Goal: Task Accomplishment & Management: Complete application form

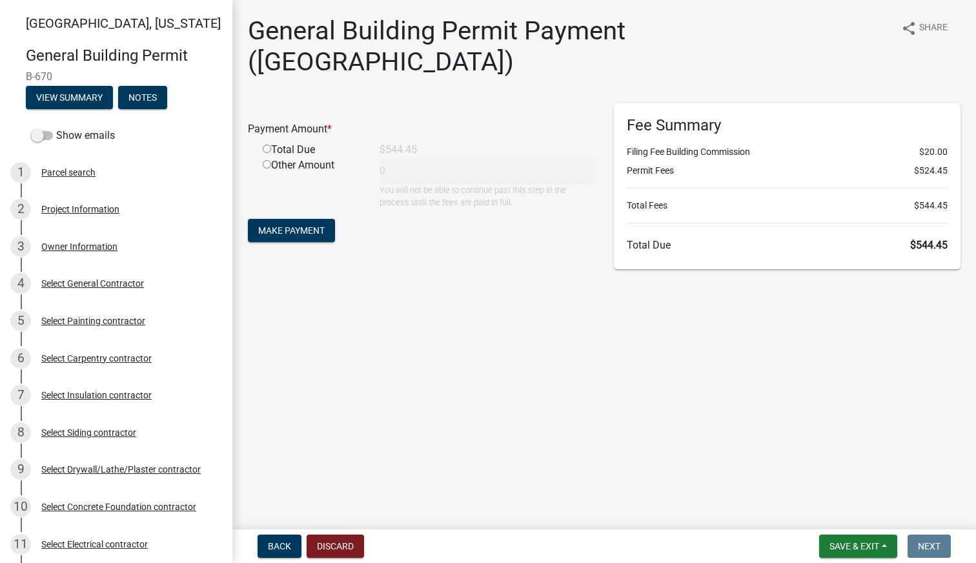
click at [265, 145] on input "radio" at bounding box center [267, 149] width 8 height 8
radio input "true"
type input "544.45"
click at [287, 225] on span "Make Payment" at bounding box center [291, 230] width 66 height 10
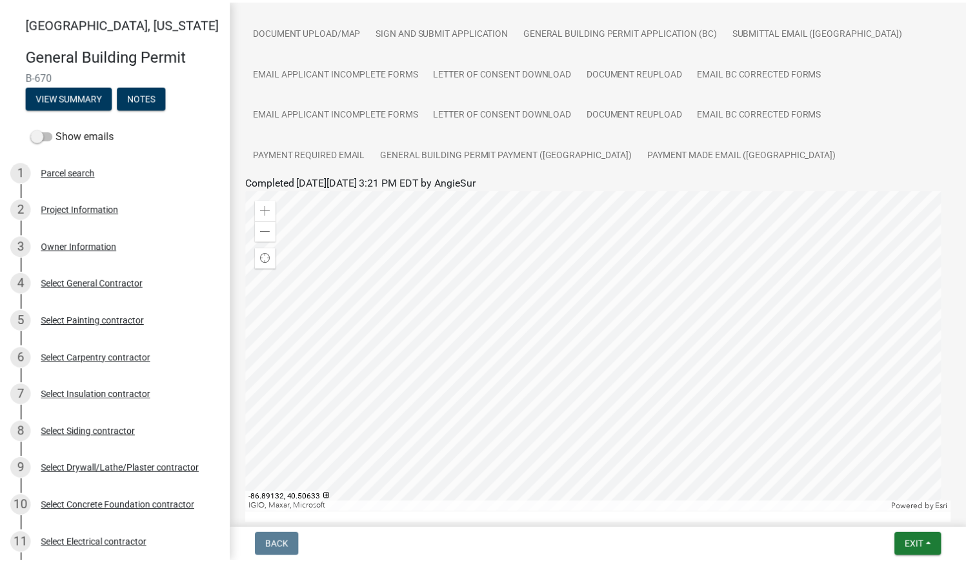
scroll to position [258, 0]
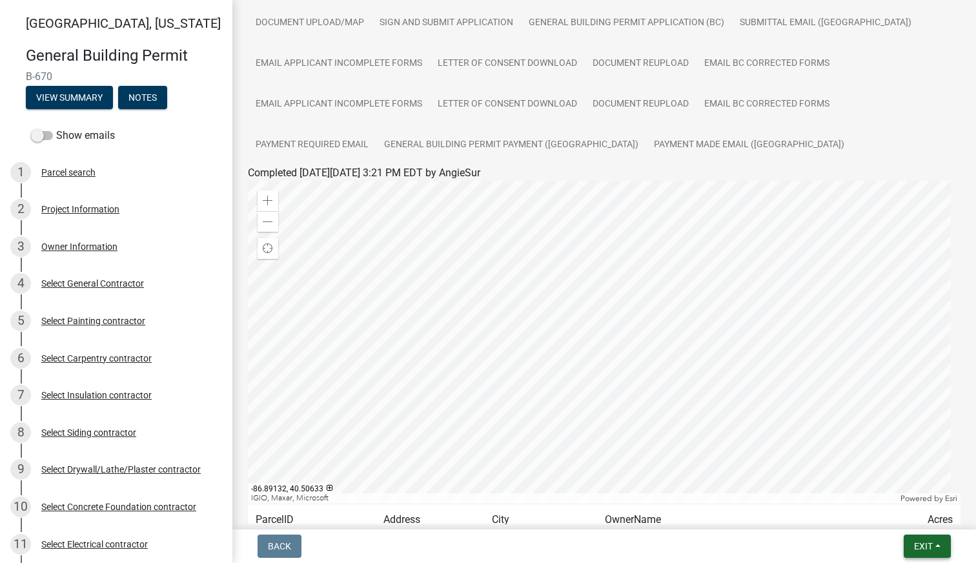
click at [933, 541] on button "Exit" at bounding box center [927, 546] width 47 height 23
click at [901, 517] on button "Save & Exit" at bounding box center [899, 512] width 103 height 31
